Goal: Information Seeking & Learning: Compare options

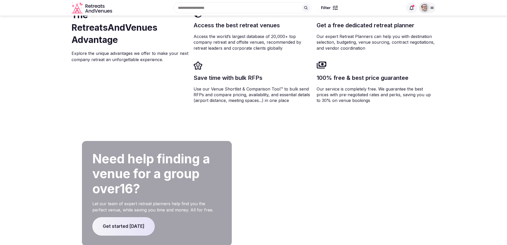
scroll to position [787, 0]
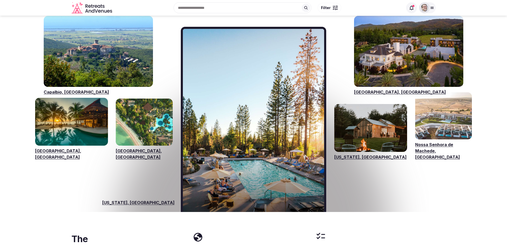
click at [104, 43] on link "Visit venues for Capalbio, Italy" at bounding box center [98, 51] width 109 height 71
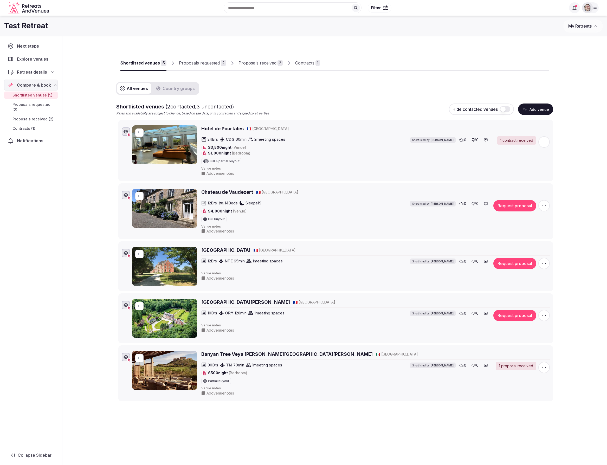
click at [268, 62] on div "Proposals received" at bounding box center [258, 63] width 38 height 6
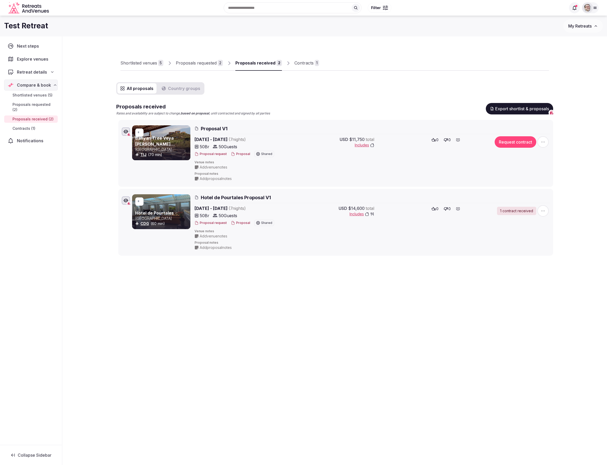
click at [242, 222] on button "Proposal" at bounding box center [240, 223] width 19 height 4
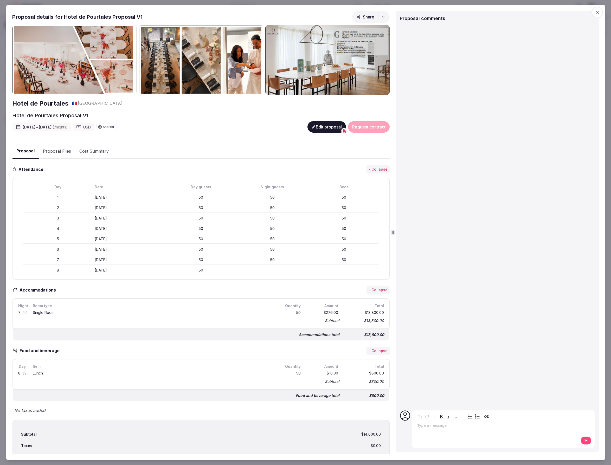
click at [373, 16] on button "Share" at bounding box center [370, 17] width 37 height 12
click at [359, 57] on span "Open in new tab" at bounding box center [367, 58] width 66 height 18
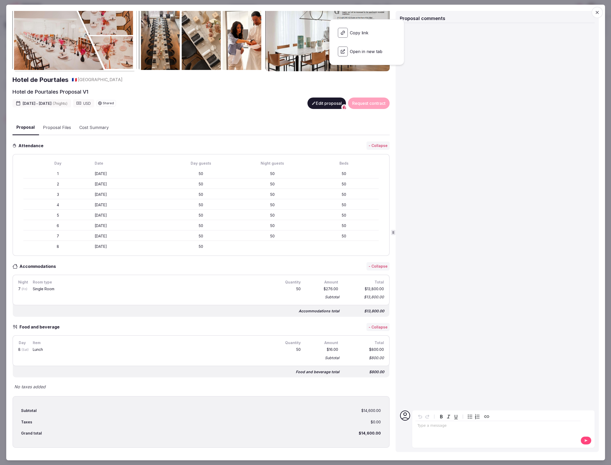
scroll to position [44, 0]
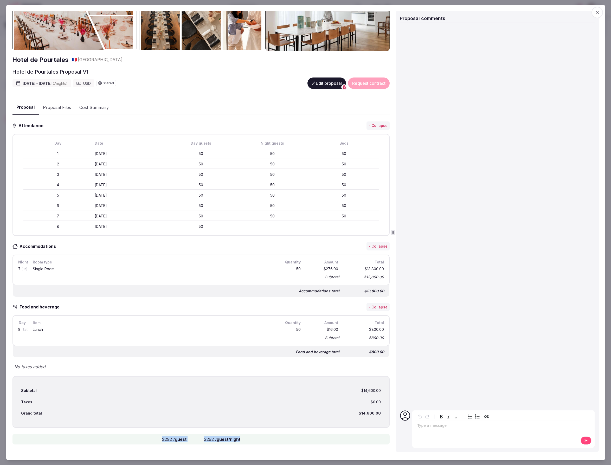
drag, startPoint x: 243, startPoint y: 439, endPoint x: 154, endPoint y: 440, distance: 89.5
click at [153, 437] on div "$292 /guest $292 /guest/night" at bounding box center [200, 439] width 377 height 10
click at [155, 437] on div "$292 /guest $292 /guest/night" at bounding box center [200, 439] width 377 height 10
drag, startPoint x: 239, startPoint y: 441, endPoint x: 151, endPoint y: 441, distance: 87.7
click at [151, 441] on div "$292 /guest $292 /guest/night" at bounding box center [200, 439] width 377 height 10
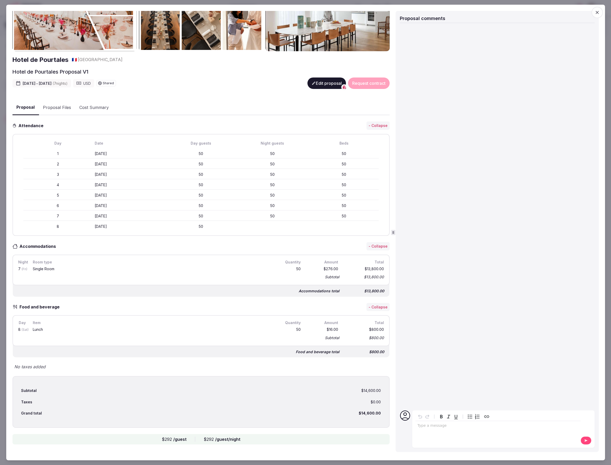
click at [186, 438] on div "$292 /guest $292 /guest/night" at bounding box center [200, 439] width 377 height 10
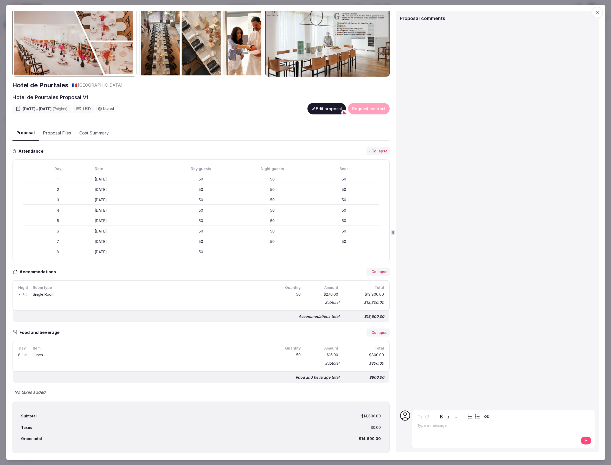
scroll to position [0, 0]
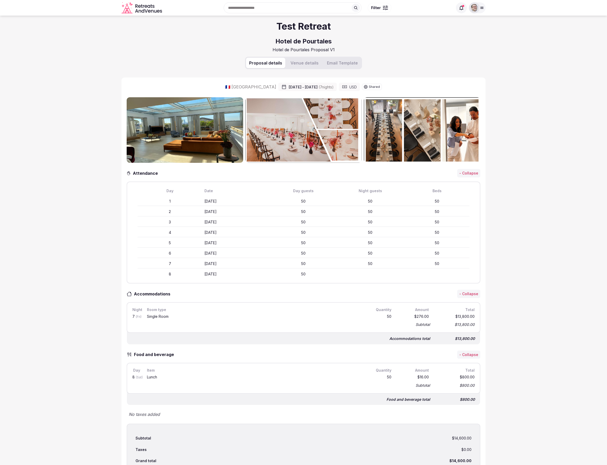
click at [129, 52] on div "Test Retreat Hotel de Pourtales Hotel de Pourtales Proposal V1" at bounding box center [304, 36] width 364 height 41
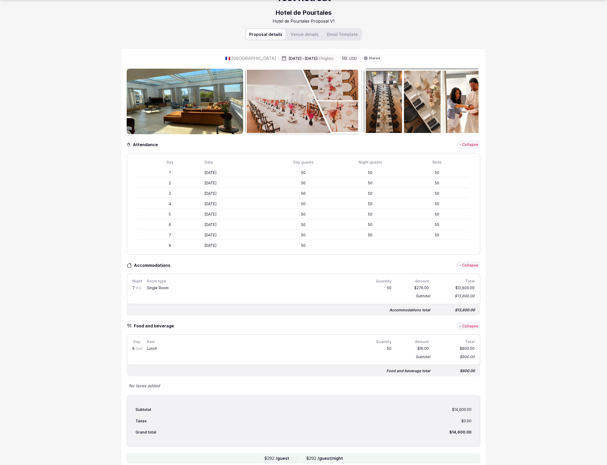
scroll to position [39, 0]
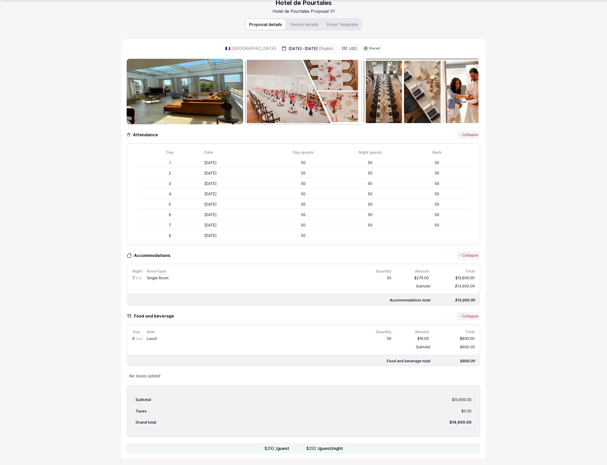
click at [74, 129] on section "Test Retreat Hotel de Pourtales Hotel de Pourtales Proposal V1 Proposal details…" at bounding box center [303, 221] width 607 height 488
drag, startPoint x: 300, startPoint y: 164, endPoint x: 309, endPoint y: 237, distance: 73.4
click at [309, 237] on div "Day Date Day guests Night guests Beds 1 [DATE] 50 50 2 [DATE] 50 50 3 [DATE] 50…" at bounding box center [303, 194] width 345 height 93
click at [309, 237] on div "50" at bounding box center [303, 235] width 65 height 5
click at [43, 246] on section "Test Retreat Hotel de Pourtales Hotel de Pourtales Proposal V1 Proposal details…" at bounding box center [303, 221] width 607 height 488
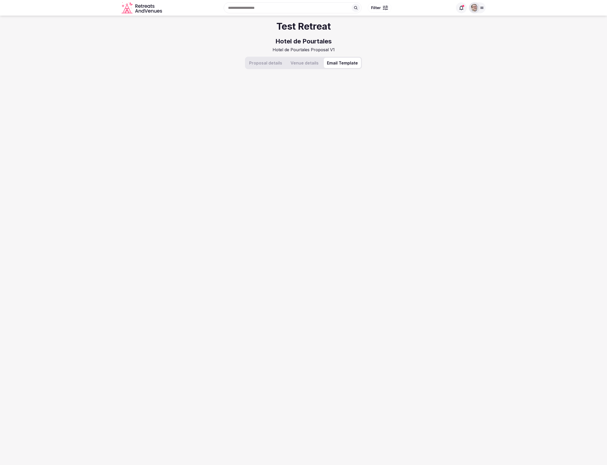
click at [338, 26] on div "Test Retreat Hotel de Pourtales Hotel de Pourtales Proposal V1 Proposal details…" at bounding box center [304, 237] width 364 height 443
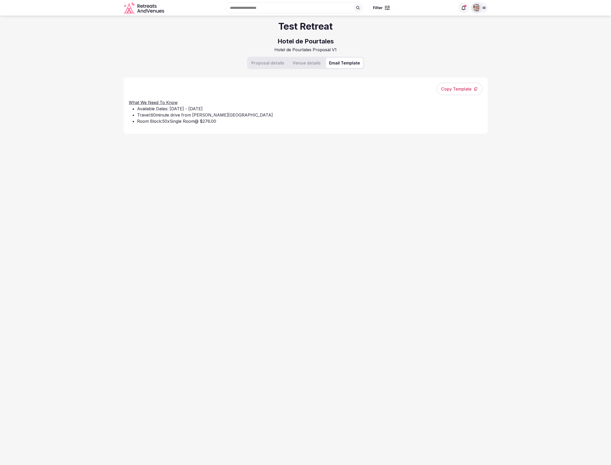
click at [308, 63] on button "Venue details" at bounding box center [307, 63] width 34 height 10
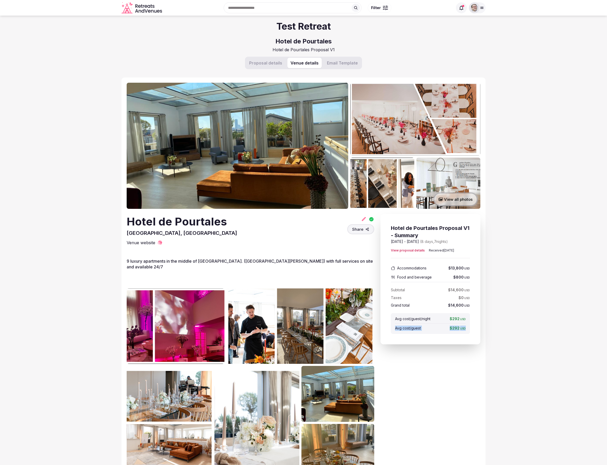
drag, startPoint x: 467, startPoint y: 328, endPoint x: 371, endPoint y: 328, distance: 96.8
click at [388, 326] on div "Hotel de Pourtales Proposal V1 - Summary Jul 12th - 19th, 2025 ( 8 days, 7 nigh…" at bounding box center [431, 279] width 100 height 130
drag, startPoint x: 552, startPoint y: 252, endPoint x: 517, endPoint y: 240, distance: 37.2
click at [549, 252] on section "Test Retreat Hotel de Pourtales Hotel de Pourtales Proposal V1 Proposal details…" at bounding box center [303, 468] width 607 height 904
click at [537, 282] on section "Test Retreat Hotel de Pourtales Hotel de Pourtales Proposal V1 Proposal details…" at bounding box center [303, 468] width 607 height 904
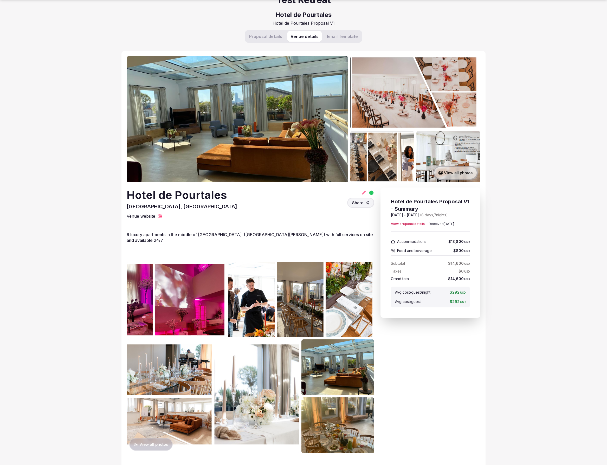
scroll to position [46, 0]
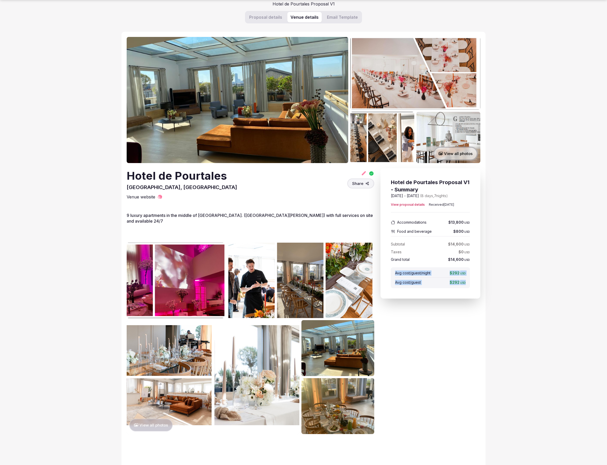
drag, startPoint x: 467, startPoint y: 282, endPoint x: 392, endPoint y: 272, distance: 75.9
click at [392, 272] on div "Avg cost/guest/night $292 USD Avg cost/guest $292 USD" at bounding box center [430, 278] width 79 height 21
click at [530, 281] on section "Test Retreat Hotel de Pourtales Hotel de Pourtales Proposal V1 Proposal details…" at bounding box center [303, 422] width 607 height 904
click at [455, 291] on div "Hotel de Pourtales Proposal V1 - Summary Jul 12th - 19th, 2025 ( 8 days, 7 nigh…" at bounding box center [431, 233] width 100 height 130
drag, startPoint x: 461, startPoint y: 284, endPoint x: 445, endPoint y: 282, distance: 16.6
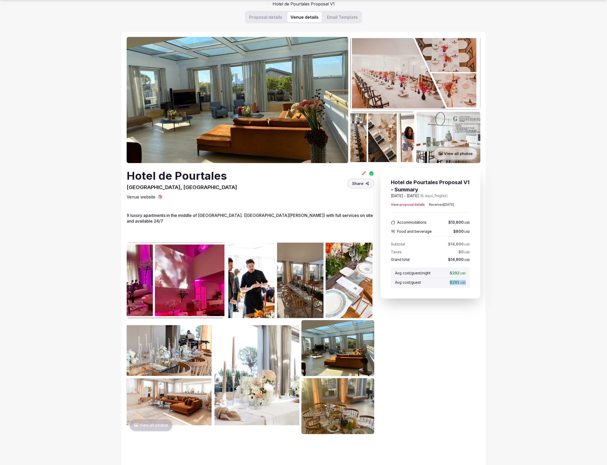
click at [444, 282] on div "Avg cost/guest/night $292 USD Avg cost/guest $292 USD" at bounding box center [430, 278] width 79 height 21
click at [449, 288] on div "Avg cost/guest/night $292 USD Avg cost/guest $292 USD" at bounding box center [430, 278] width 79 height 21
click at [408, 205] on span "View proposal details" at bounding box center [408, 205] width 34 height 4
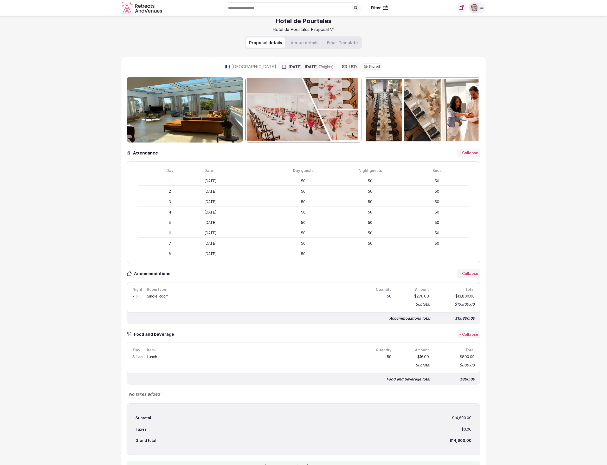
scroll to position [39, 0]
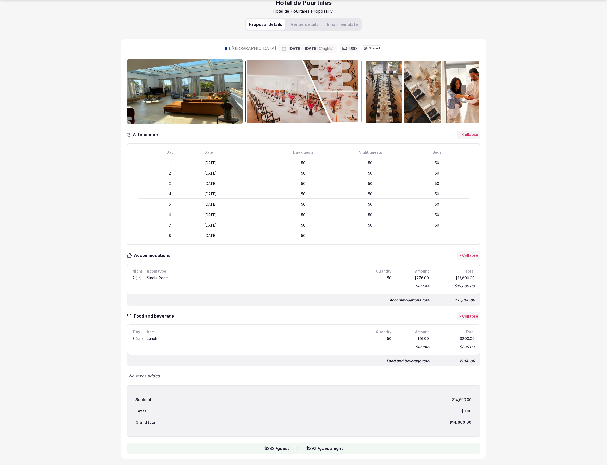
click at [546, 435] on section "Test Retreat Hotel de Pourtales Hotel de Pourtales Proposal V1 Proposal details…" at bounding box center [303, 221] width 607 height 488
drag, startPoint x: 524, startPoint y: 430, endPoint x: 479, endPoint y: 417, distance: 46.5
click at [524, 430] on section "Test Retreat Hotel de Pourtales Hotel de Pourtales Proposal V1 Proposal details…" at bounding box center [303, 221] width 607 height 488
click at [308, 27] on button "Venue details" at bounding box center [305, 24] width 34 height 10
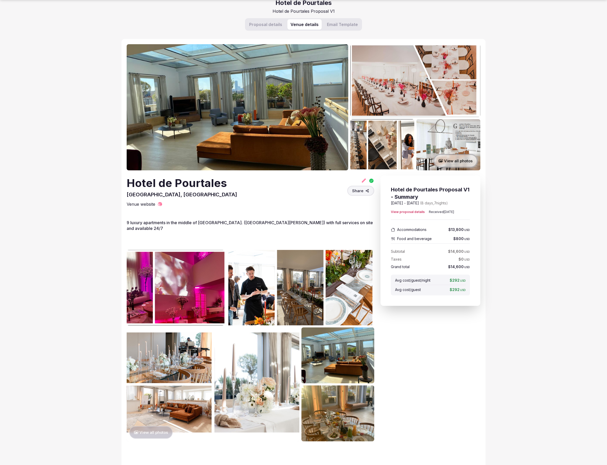
click at [530, 331] on section "Test Retreat Hotel de Pourtales Hotel de Pourtales Proposal V1 Proposal details…" at bounding box center [303, 429] width 607 height 904
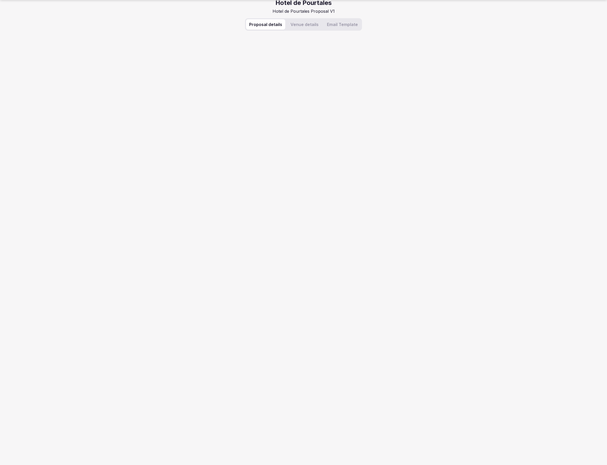
click at [271, 28] on button "Proposal details" at bounding box center [265, 24] width 39 height 10
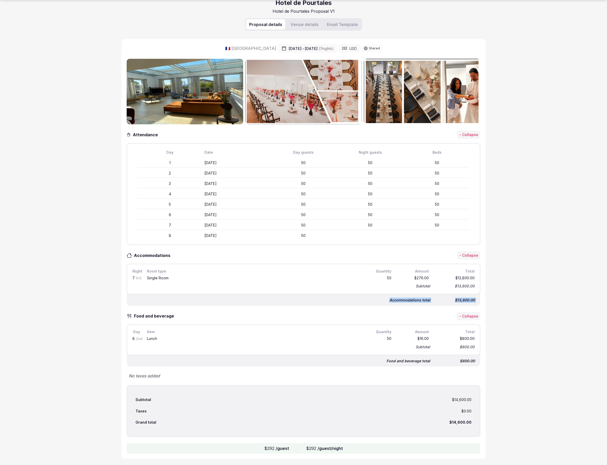
drag, startPoint x: 81, startPoint y: 303, endPoint x: 77, endPoint y: 306, distance: 5.4
click at [79, 306] on section "Test Retreat Hotel de Pourtales Hotel de Pourtales Proposal V1 Proposal details…" at bounding box center [303, 221] width 607 height 488
drag, startPoint x: 87, startPoint y: 217, endPoint x: 86, endPoint y: 210, distance: 6.8
click at [87, 216] on section "Test Retreat Hotel de Pourtales Hotel de Pourtales Proposal V1 Proposal details…" at bounding box center [303, 221] width 607 height 488
click at [68, 245] on section "Test Retreat Hotel de Pourtales Hotel de Pourtales Proposal V1 Proposal details…" at bounding box center [303, 221] width 607 height 488
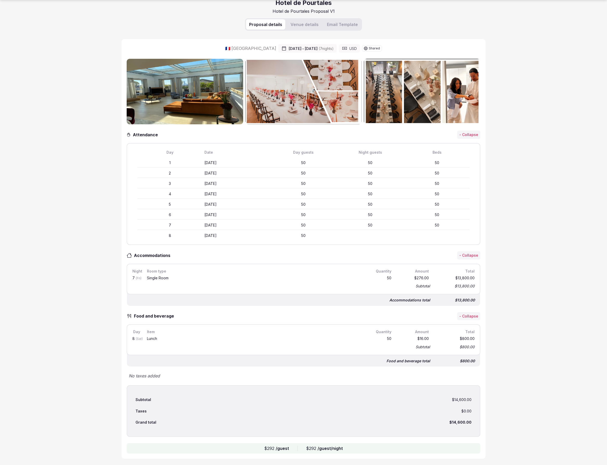
click at [64, 220] on section "Test Retreat Hotel de Pourtales Hotel de Pourtales Proposal V1 Proposal details…" at bounding box center [303, 221] width 607 height 488
click at [69, 213] on section "Test Retreat Hotel de Pourtales Hotel de Pourtales Proposal V1 Proposal details…" at bounding box center [303, 221] width 607 height 488
drag, startPoint x: 21, startPoint y: 327, endPoint x: 62, endPoint y: 169, distance: 162.5
click at [21, 326] on section "Test Retreat Hotel de Pourtales Hotel de Pourtales Proposal V1 Proposal details…" at bounding box center [303, 221] width 607 height 488
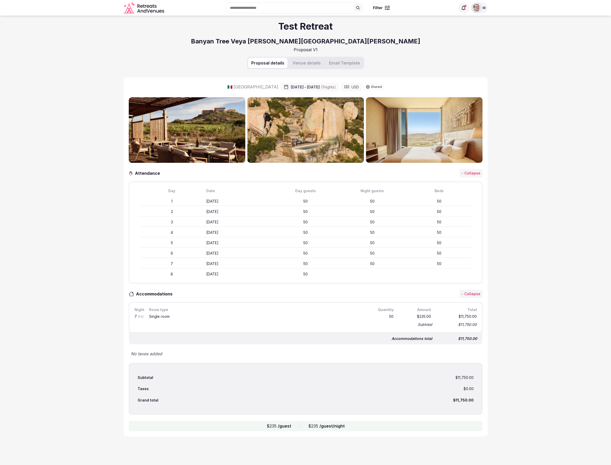
click at [98, 233] on section "Test Retreat Banyan Tree Veya Valle de Guadalupe Proposal V1 Proposal details V…" at bounding box center [305, 241] width 611 height 450
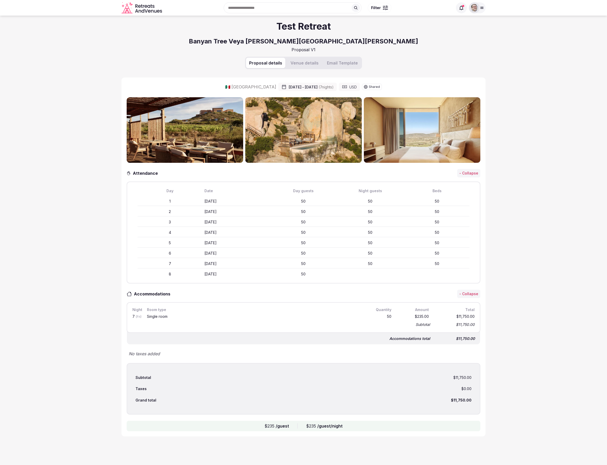
click at [309, 61] on button "Venue details" at bounding box center [305, 63] width 34 height 10
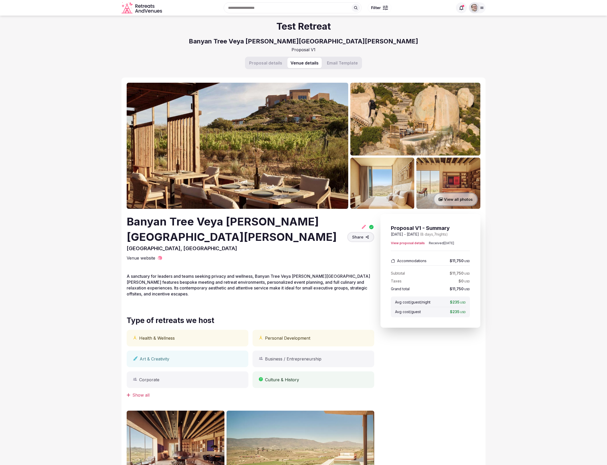
click at [263, 66] on button "Proposal details" at bounding box center [265, 63] width 39 height 10
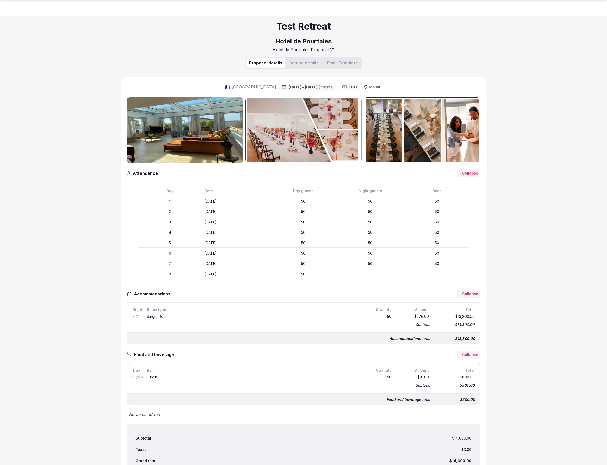
scroll to position [39, 0]
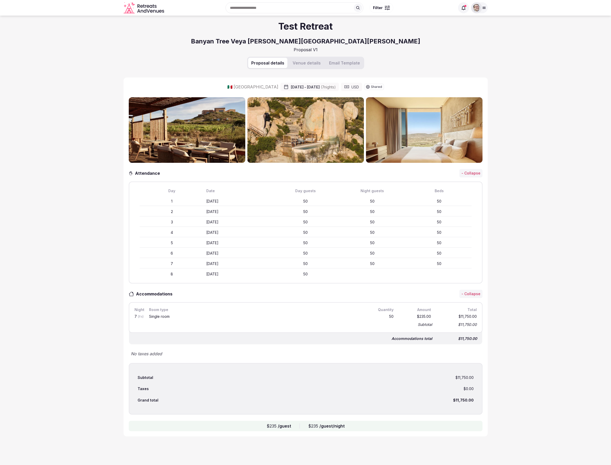
drag, startPoint x: 186, startPoint y: 34, endPoint x: 179, endPoint y: 15, distance: 21.2
click at [186, 34] on div "Test Retreat Banyan Tree Veya [PERSON_NAME][GEOGRAPHIC_DATA][PERSON_NAME] Propo…" at bounding box center [306, 36] width 364 height 41
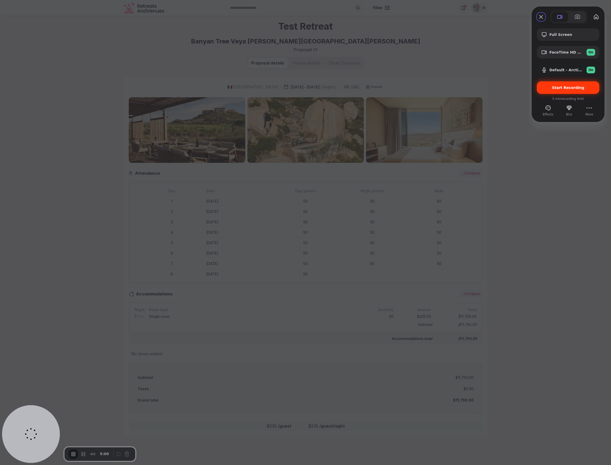
click at [570, 88] on span "Start Recording" at bounding box center [568, 88] width 33 height 4
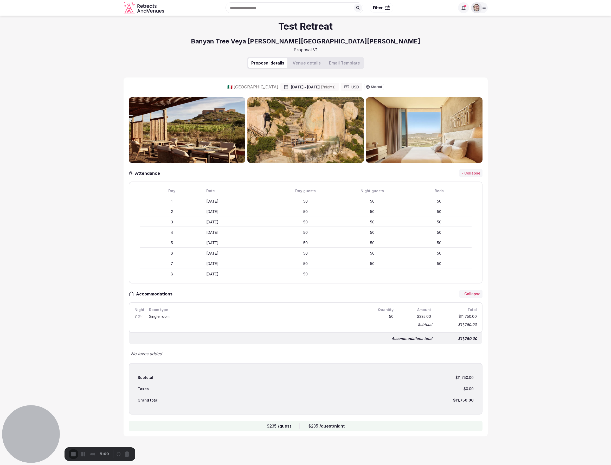
click at [308, 465] on div at bounding box center [305, 465] width 611 height 0
click at [306, 465] on div "Skip" at bounding box center [305, 472] width 611 height 5
drag, startPoint x: 506, startPoint y: 133, endPoint x: 464, endPoint y: 139, distance: 42.3
click at [506, 133] on section "Test Retreat Banyan Tree Veya [PERSON_NAME][GEOGRAPHIC_DATA][PERSON_NAME] Propo…" at bounding box center [305, 241] width 611 height 450
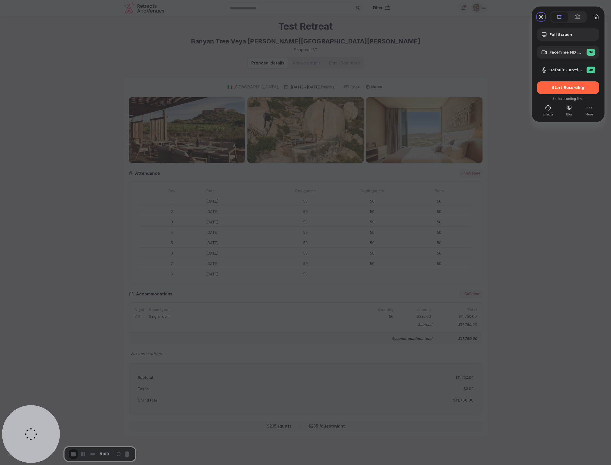
click at [570, 88] on span "Start Recording" at bounding box center [568, 88] width 33 height 4
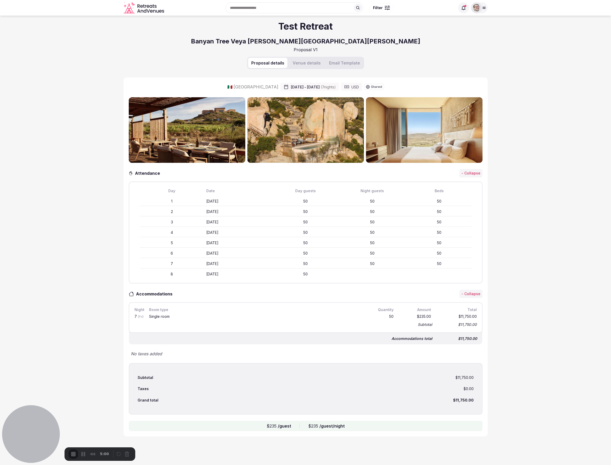
click at [303, 465] on div "Skip" at bounding box center [305, 472] width 611 height 5
drag, startPoint x: 265, startPoint y: 427, endPoint x: 352, endPoint y: 431, distance: 87.3
click at [348, 426] on div "$235 /guest $235 /guest/night" at bounding box center [306, 426] width 354 height 10
drag, startPoint x: 349, startPoint y: 425, endPoint x: 353, endPoint y: 426, distance: 4.0
click at [349, 425] on div "$235 /guest $235 /guest/night" at bounding box center [306, 426] width 354 height 10
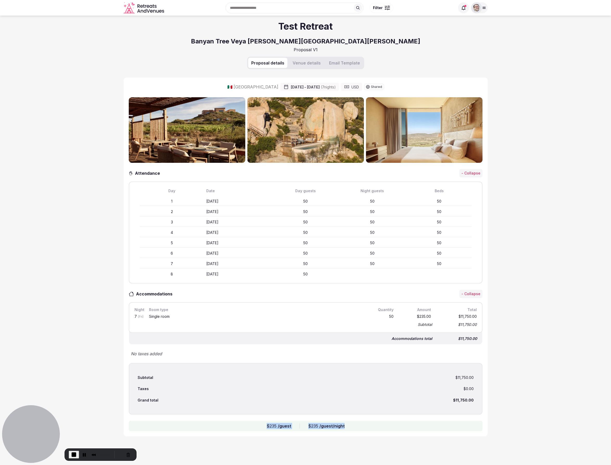
drag, startPoint x: 344, startPoint y: 426, endPoint x: 257, endPoint y: 423, distance: 87.0
click at [243, 424] on div "$235 /guest $235 /guest/night" at bounding box center [306, 426] width 354 height 10
click at [257, 423] on div "$235 /guest $235 /guest/night" at bounding box center [306, 426] width 354 height 10
drag, startPoint x: 293, startPoint y: 264, endPoint x: 387, endPoint y: 264, distance: 94.5
click at [320, 265] on div "50" at bounding box center [305, 263] width 65 height 5
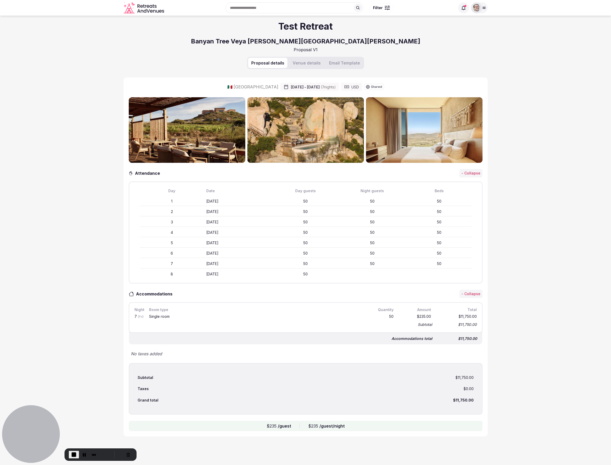
drag, startPoint x: 366, startPoint y: 263, endPoint x: 393, endPoint y: 287, distance: 36.5
click at [378, 263] on div "50" at bounding box center [372, 263] width 65 height 5
drag, startPoint x: 138, startPoint y: 316, endPoint x: 132, endPoint y: 340, distance: 23.9
click at [139, 316] on div "Night Room type Quantity Amount Total 7 (Fri) Single room 50 $235.00 $11,750.00…" at bounding box center [306, 317] width 354 height 31
drag, startPoint x: 158, startPoint y: 377, endPoint x: 158, endPoint y: 340, distance: 37.2
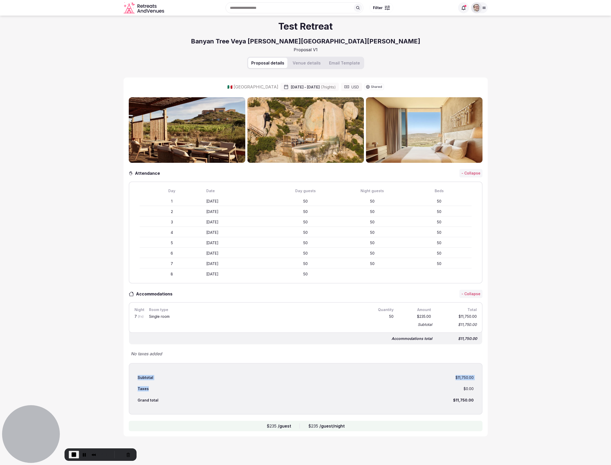
click at [157, 394] on div "Subtotal $11,750.00 Taxes $0.00 Grand total $11,750.00" at bounding box center [306, 389] width 354 height 52
click at [168, 308] on div "Room type" at bounding box center [257, 310] width 218 height 6
drag, startPoint x: 142, startPoint y: 295, endPoint x: 179, endPoint y: 295, distance: 37.5
click at [180, 295] on div "Accommodations - Collapse" at bounding box center [306, 294] width 354 height 8
drag, startPoint x: 146, startPoint y: 305, endPoint x: 138, endPoint y: 310, distance: 9.6
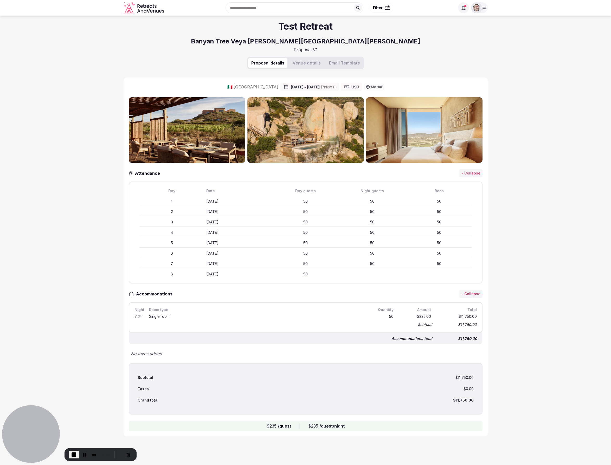
click at [146, 305] on div "Night Room type Quantity Amount Total 7 (Fri) Single room 50 $235.00 $11,750.00…" at bounding box center [306, 317] width 354 height 31
click at [152, 310] on div "Night Room type Quantity Amount Total" at bounding box center [306, 310] width 345 height 6
click at [389, 316] on div "50" at bounding box center [382, 317] width 25 height 7
drag, startPoint x: 395, startPoint y: 317, endPoint x: 397, endPoint y: 328, distance: 11.2
click at [402, 317] on div "7 (Fri) Single room 50 $235.00 $11,750.00" at bounding box center [306, 317] width 345 height 9
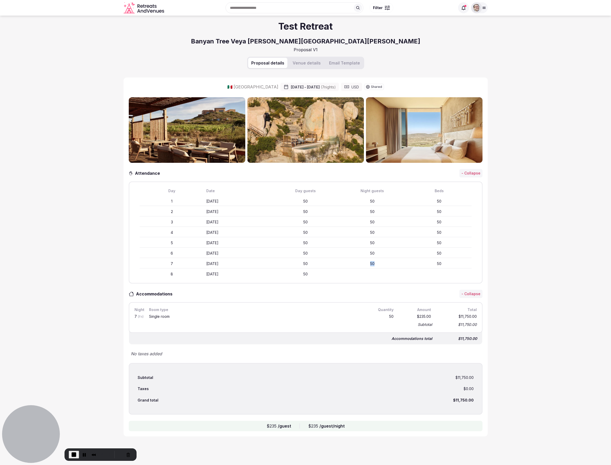
drag, startPoint x: 366, startPoint y: 264, endPoint x: 373, endPoint y: 290, distance: 26.9
click at [391, 264] on div "50" at bounding box center [372, 263] width 65 height 5
drag, startPoint x: 265, startPoint y: 426, endPoint x: 332, endPoint y: 430, distance: 66.5
click at [346, 428] on div "$235 /guest $235 /guest/night" at bounding box center [306, 426] width 354 height 10
drag, startPoint x: 312, startPoint y: 428, endPoint x: 301, endPoint y: 427, distance: 11.0
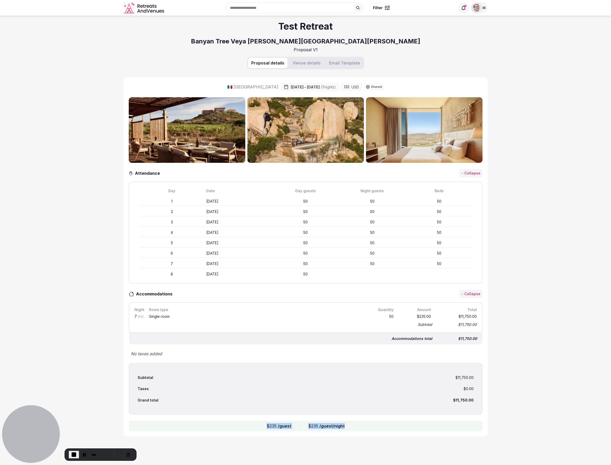
click at [312, 428] on div "$235 /guest/night" at bounding box center [326, 426] width 36 height 6
drag, startPoint x: 314, startPoint y: 278, endPoint x: 302, endPoint y: 274, distance: 12.3
click at [302, 274] on div "8 [DATE]" at bounding box center [306, 274] width 332 height 9
click at [307, 276] on div "50" at bounding box center [305, 274] width 65 height 5
click at [73, 454] on span "End Recording" at bounding box center [74, 455] width 6 height 6
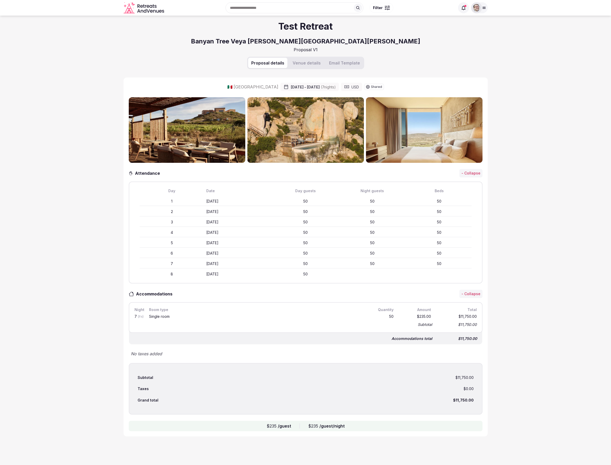
click at [64, 202] on section "Test Retreat Banyan Tree Veya [PERSON_NAME][GEOGRAPHIC_DATA][PERSON_NAME] Propo…" at bounding box center [305, 241] width 611 height 450
drag, startPoint x: 304, startPoint y: 200, endPoint x: 317, endPoint y: 280, distance: 81.0
click at [317, 281] on div "Day Date Day guests Night guests Beds 1 [DATE] 50 50 2 [DATE] 50 50 3 [DATE] 50…" at bounding box center [306, 233] width 354 height 102
click at [318, 268] on div "7 [DATE] 50 50" at bounding box center [306, 263] width 332 height 9
